Goal: Information Seeking & Learning: Understand process/instructions

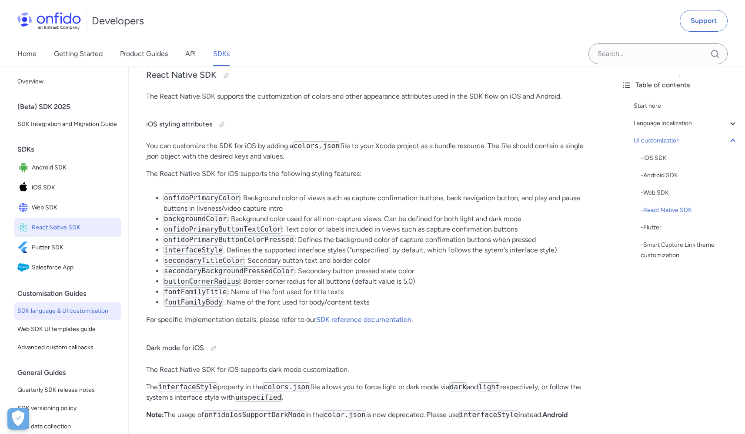
click at [55, 234] on span "React Native SDK" at bounding box center [75, 228] width 86 height 12
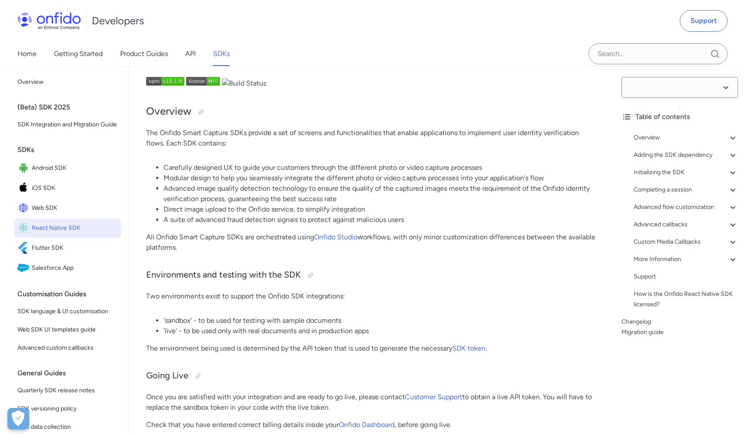
select select "15.1.0"
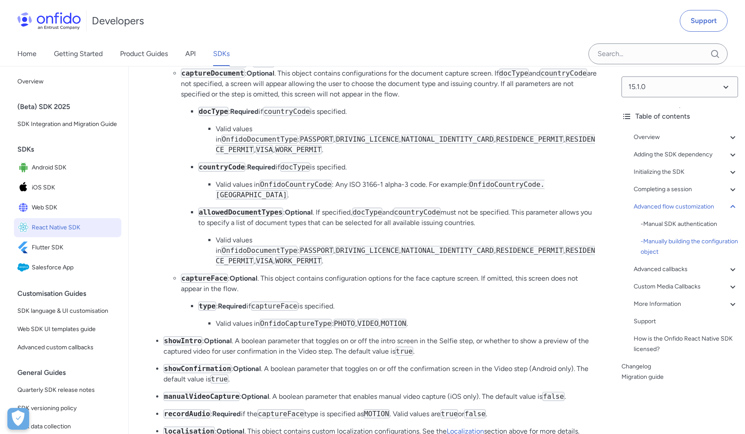
scroll to position [7280, 0]
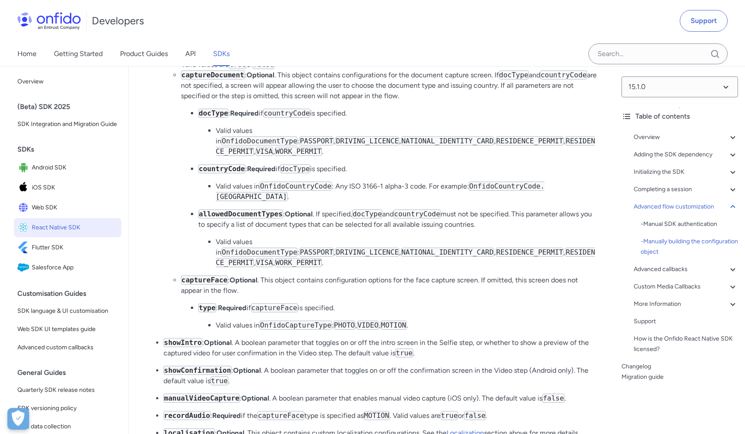
click at [214, 118] on code "docType" at bounding box center [213, 113] width 30 height 9
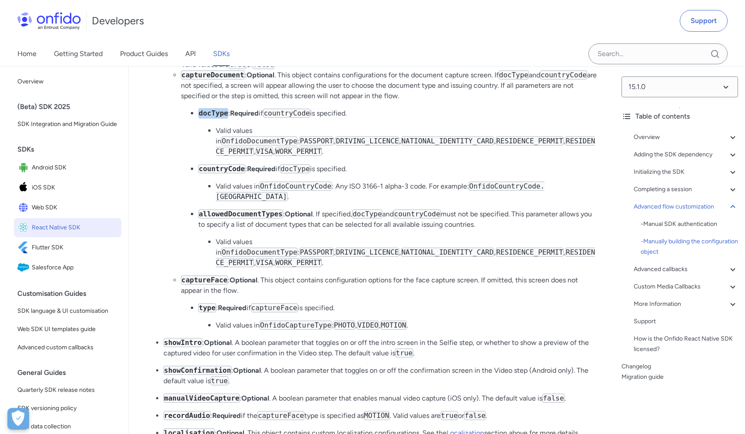
click at [214, 118] on code "docType" at bounding box center [213, 113] width 30 height 9
